Goal: Task Accomplishment & Management: Manage account settings

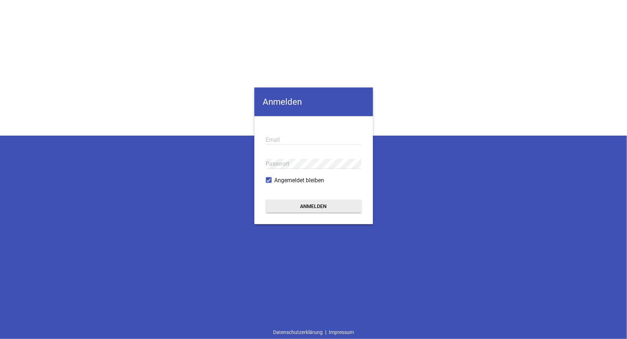
type input "[EMAIL_ADDRESS][DOMAIN_NAME]"
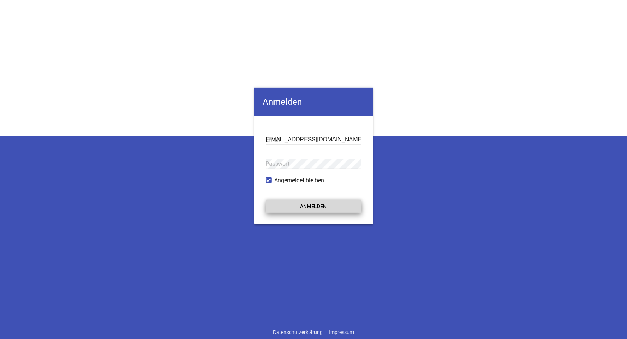
click at [311, 204] on button "Anmelden" at bounding box center [314, 206] width 96 height 13
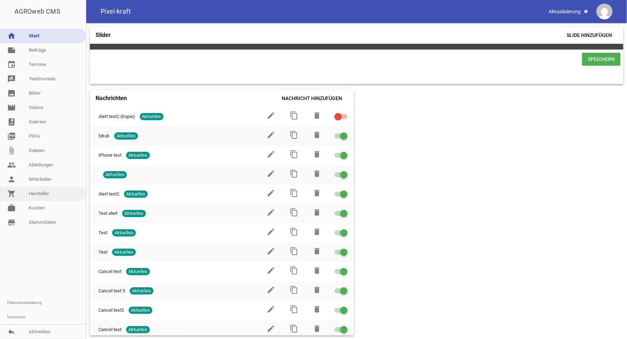
click at [39, 191] on link "shopping_cart Hersteller" at bounding box center [43, 194] width 86 height 14
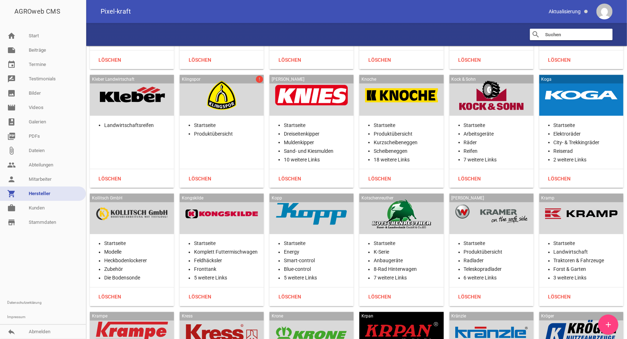
scroll to position [8791, 0]
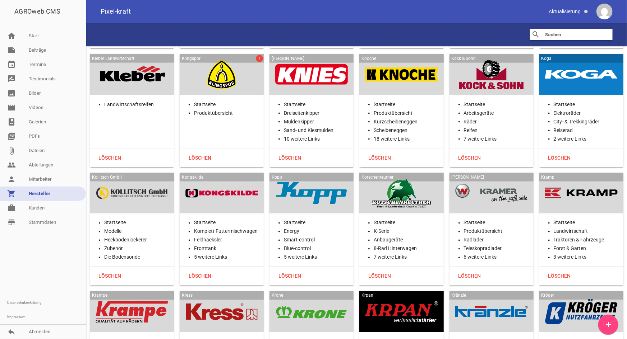
click at [499, 179] on div at bounding box center [491, 193] width 73 height 29
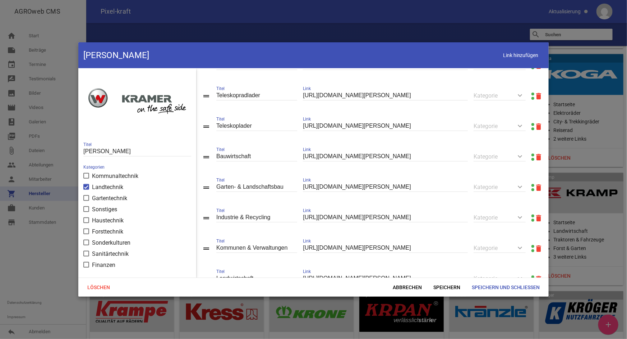
scroll to position [111, 0]
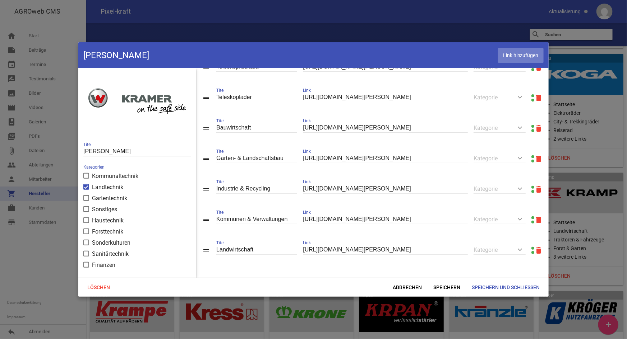
click at [511, 52] on span "Link hinzufügen" at bounding box center [521, 55] width 46 height 15
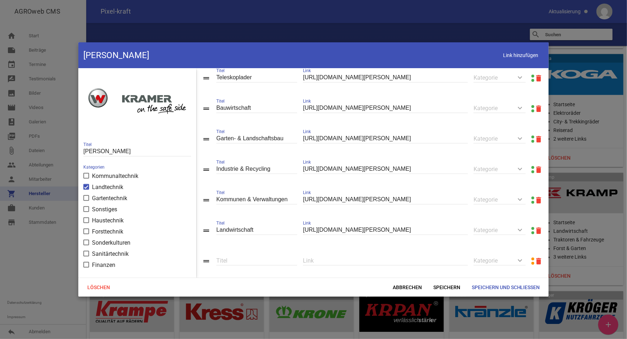
scroll to position [142, 0]
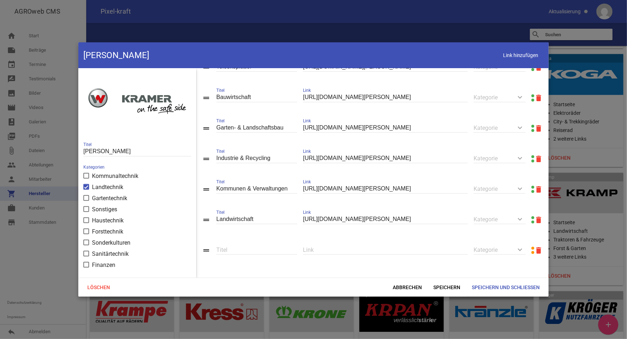
click at [332, 250] on input "text" at bounding box center [385, 250] width 165 height 10
paste input "[URL][DOMAIN_NAME][PERSON_NAME]"
type input "[URL][DOMAIN_NAME][PERSON_NAME]"
type input "Anbaugeräte"
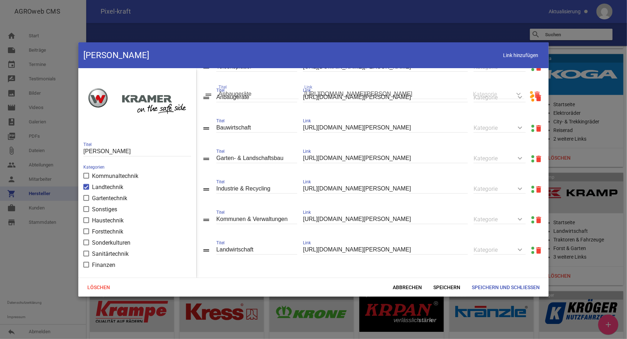
drag, startPoint x: 207, startPoint y: 247, endPoint x: 209, endPoint y: 92, distance: 155.2
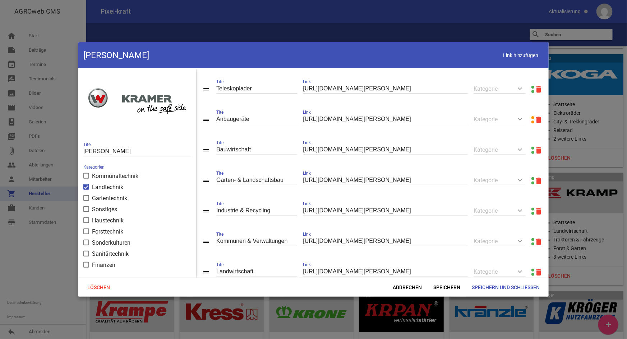
scroll to position [77, 0]
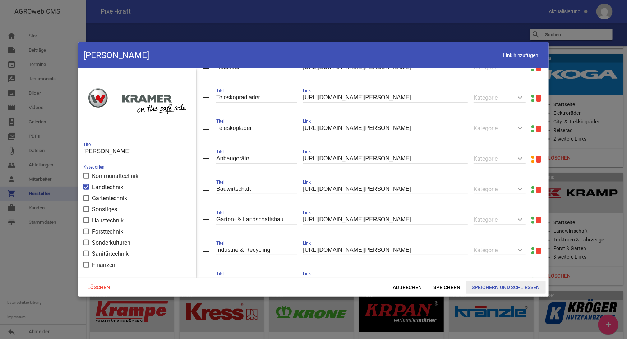
click at [494, 287] on span "Speichern und Schließen" at bounding box center [506, 287] width 80 height 13
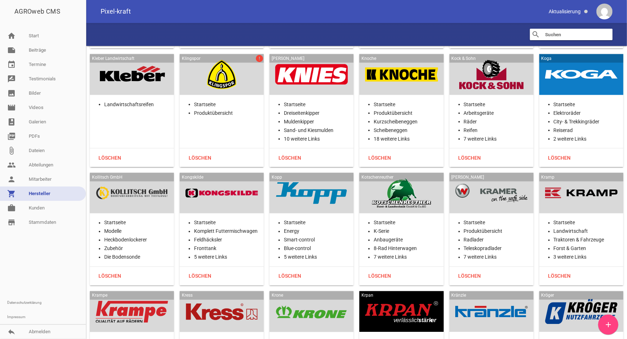
click at [564, 179] on div at bounding box center [581, 193] width 73 height 29
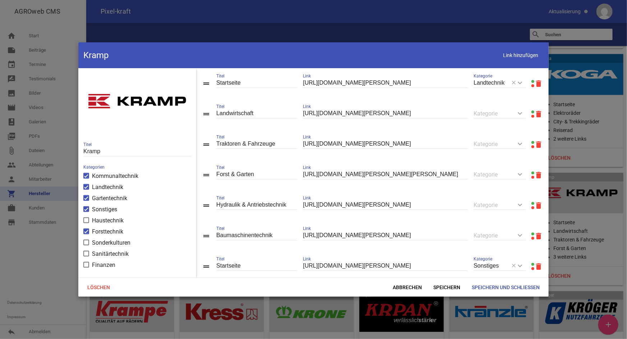
click at [531, 81] on link at bounding box center [532, 81] width 3 height 3
click at [510, 53] on span "Link hinzufügen" at bounding box center [521, 55] width 46 height 15
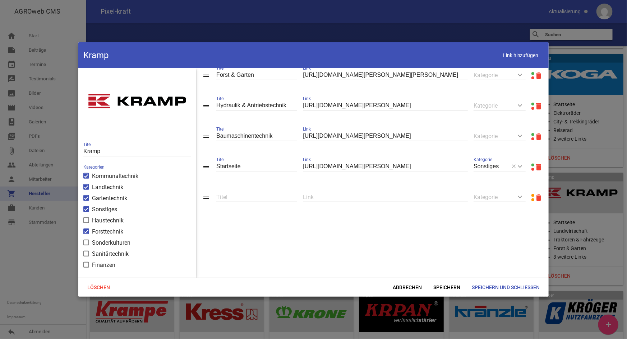
scroll to position [119, 0]
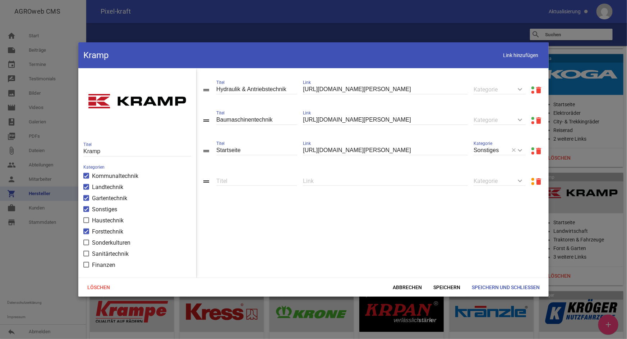
click at [345, 181] on input "text" at bounding box center [385, 181] width 165 height 10
paste input "[URL][DOMAIN_NAME][PERSON_NAME]"
type input "[URL][DOMAIN_NAME][PERSON_NAME]"
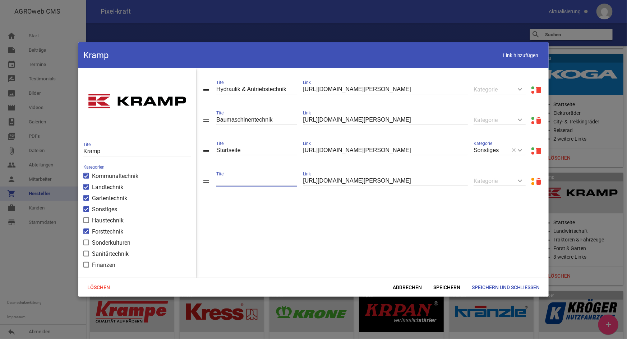
type input "s"
type input "Shop & Werkstatt"
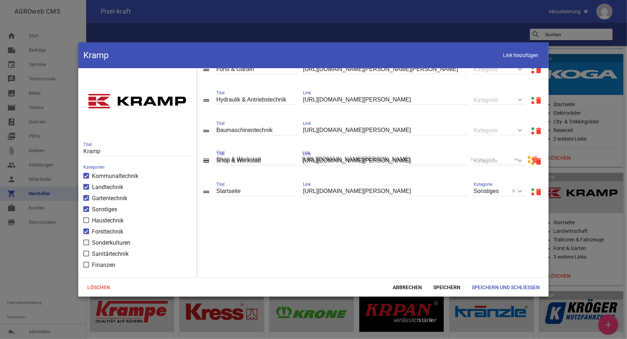
drag, startPoint x: 209, startPoint y: 180, endPoint x: 209, endPoint y: 158, distance: 21.2
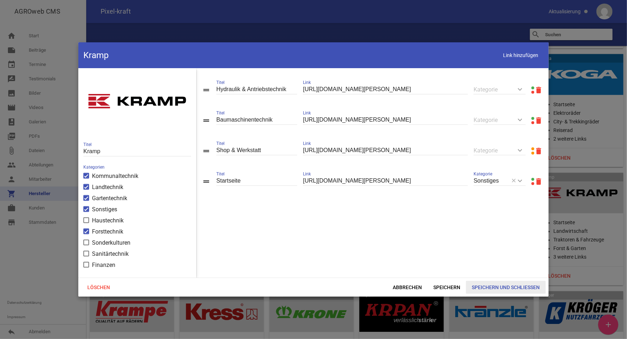
click at [482, 288] on span "Speichern und Schließen" at bounding box center [506, 287] width 80 height 13
